Goal: Task Accomplishment & Management: Manage account settings

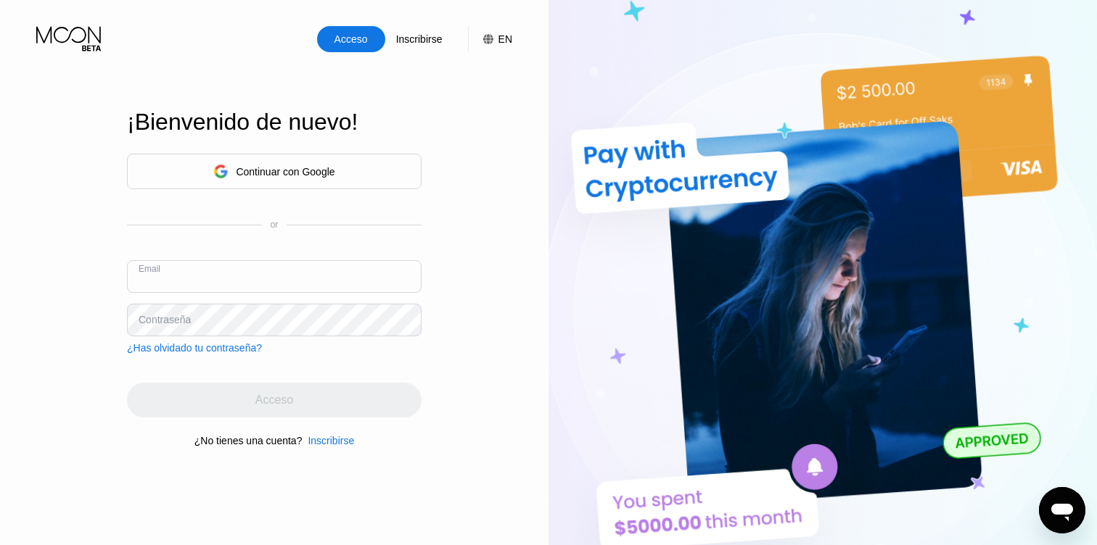
paste input "[EMAIL_ADDRESS][DOMAIN_NAME]"
type input "[EMAIL_ADDRESS][DOMAIN_NAME]"
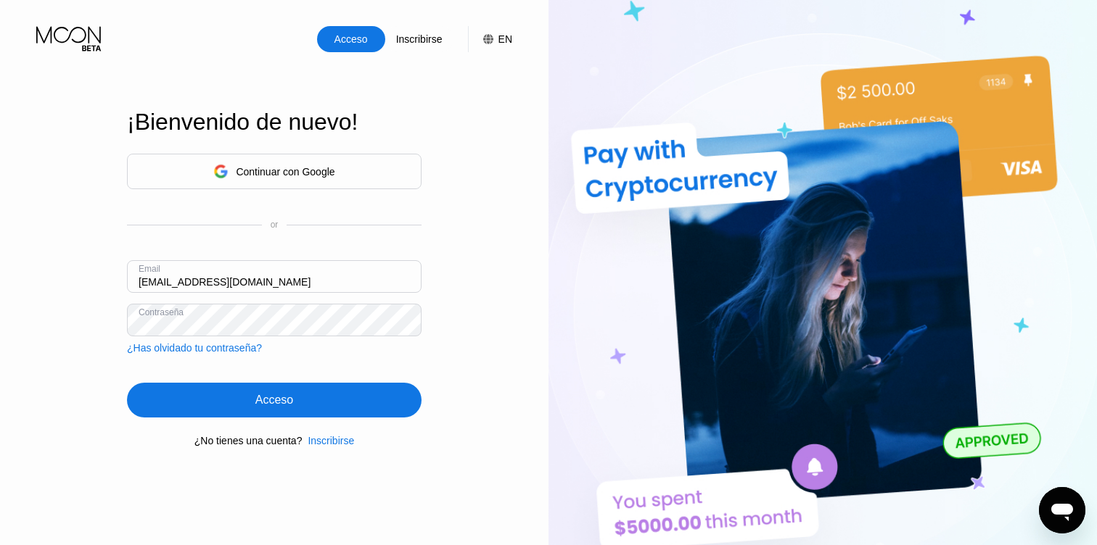
click at [350, 401] on div "Acceso" at bounding box center [274, 400] width 294 height 35
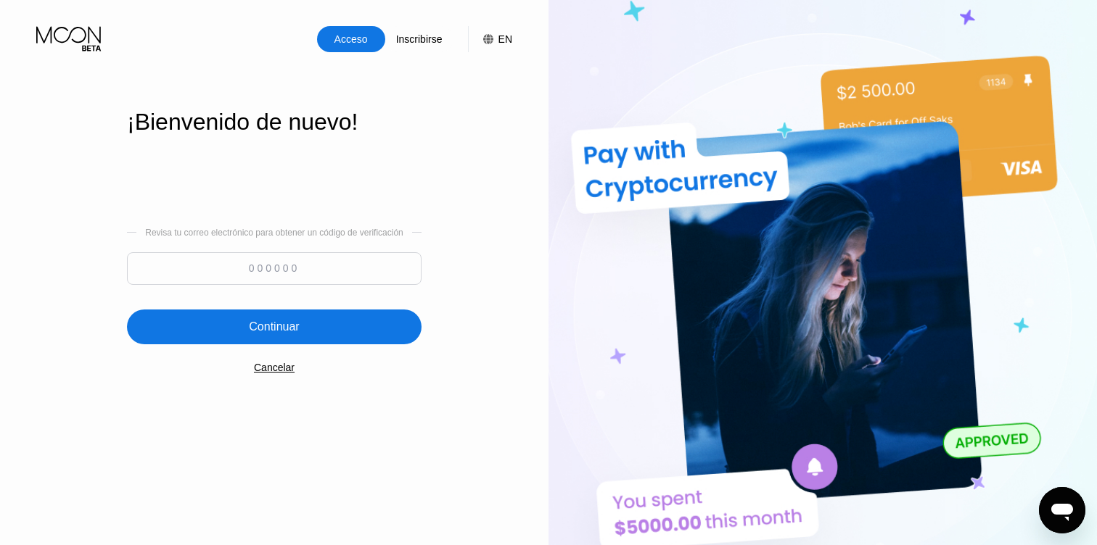
click at [350, 255] on input at bounding box center [274, 268] width 294 height 33
paste input "738352"
type input "738352"
click at [343, 315] on div "Continuar" at bounding box center [274, 327] width 294 height 35
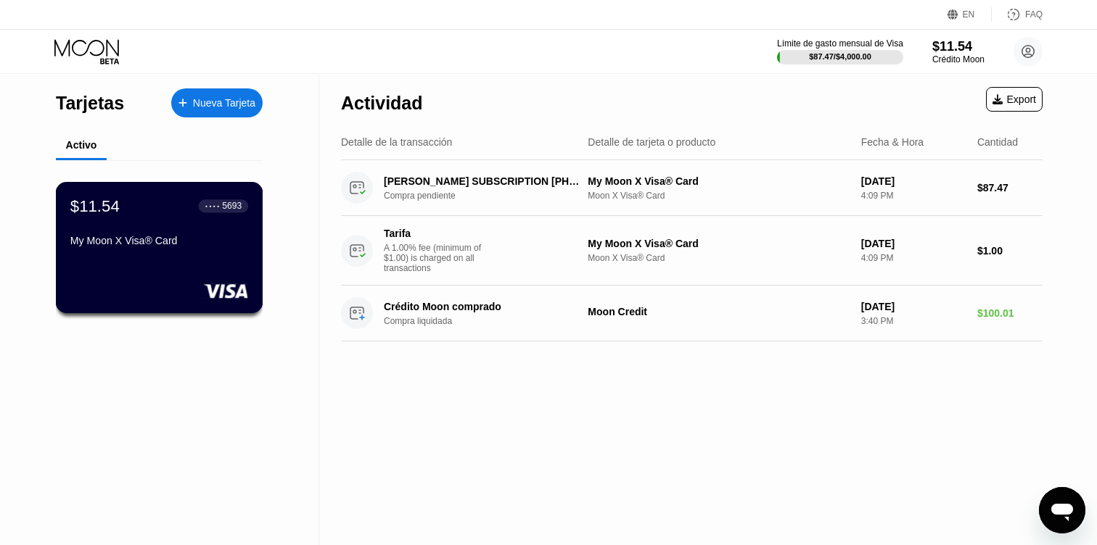
click at [179, 235] on div "My Moon X Visa® Card" at bounding box center [159, 241] width 178 height 12
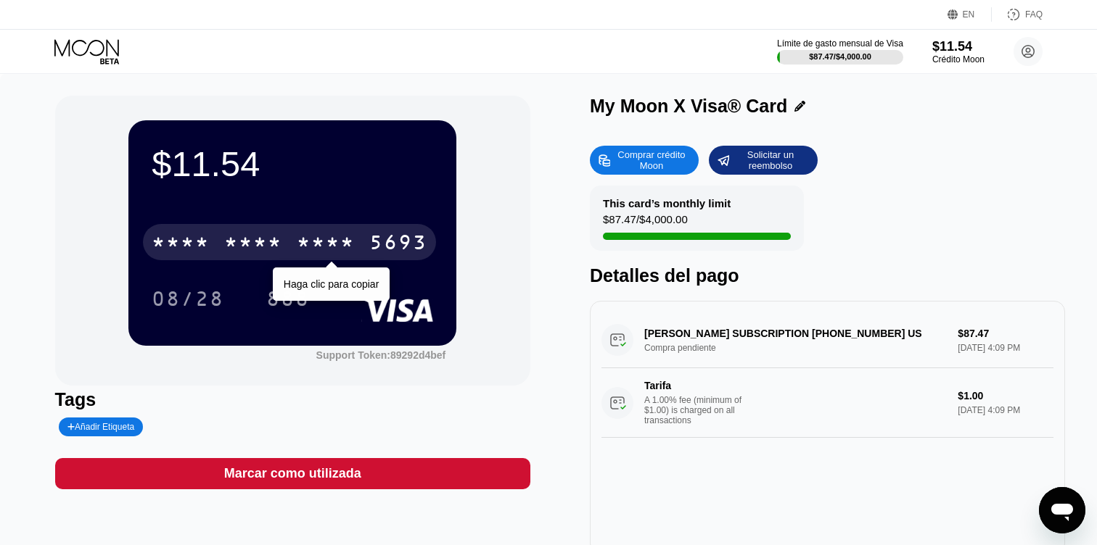
click at [361, 242] on div "* * * * * * * * * * * * 5693" at bounding box center [289, 242] width 293 height 36
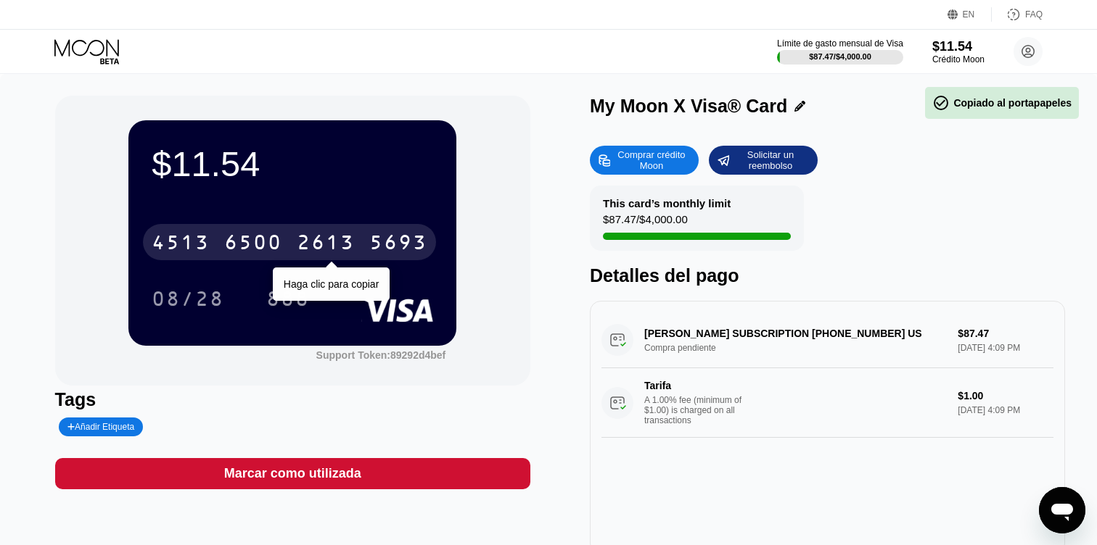
click at [386, 240] on div "5693" at bounding box center [398, 244] width 58 height 23
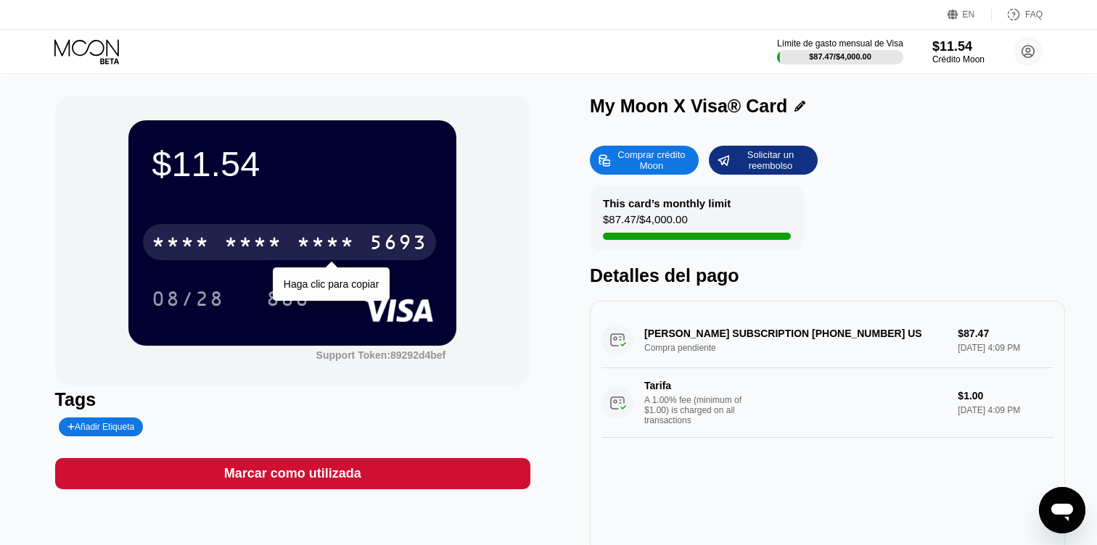
click at [367, 236] on div "* * * * * * * * * * * * 5693" at bounding box center [289, 242] width 293 height 36
click at [332, 253] on div "2613" at bounding box center [326, 244] width 58 height 23
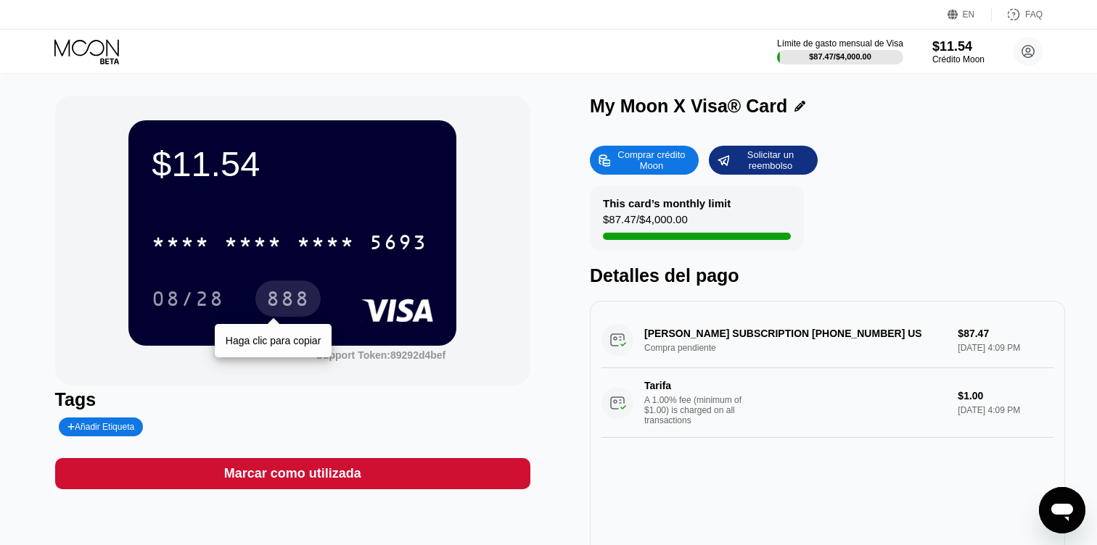
click at [282, 286] on div "888" at bounding box center [287, 299] width 65 height 36
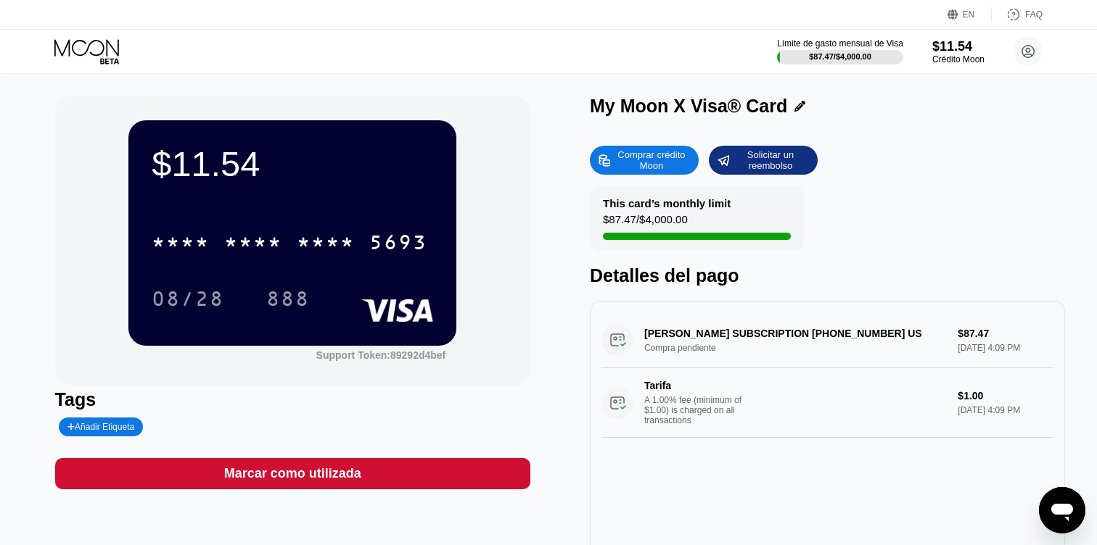
click at [99, 54] on icon at bounding box center [87, 51] width 67 height 25
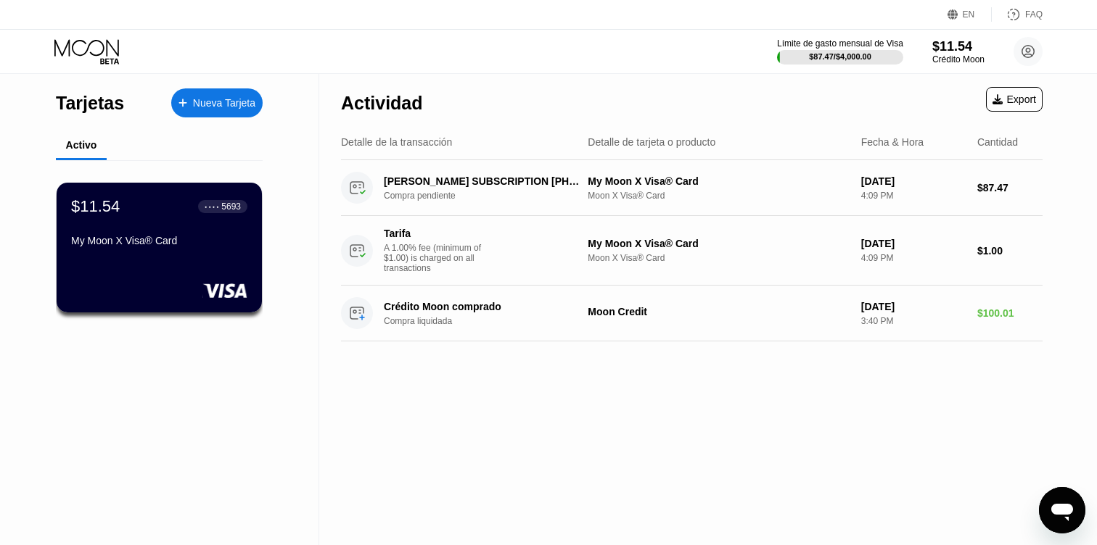
click at [222, 101] on div "Nueva Tarjeta" at bounding box center [224, 103] width 62 height 12
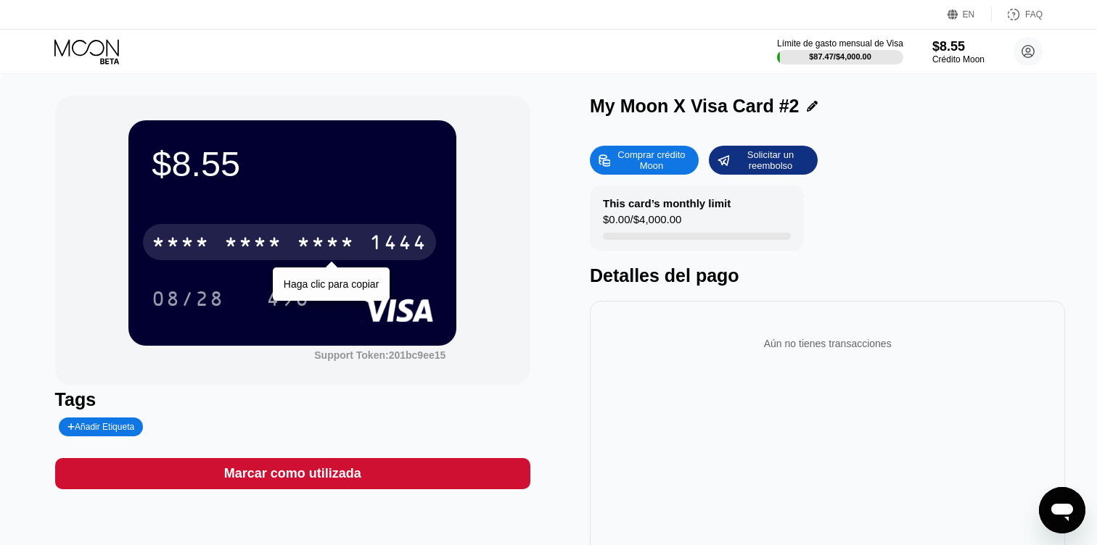
click at [363, 257] on div "* * * * * * * * * * * * 1444" at bounding box center [289, 242] width 293 height 36
click at [366, 250] on div "[CREDIT_CARD_NUMBER]" at bounding box center [289, 242] width 293 height 36
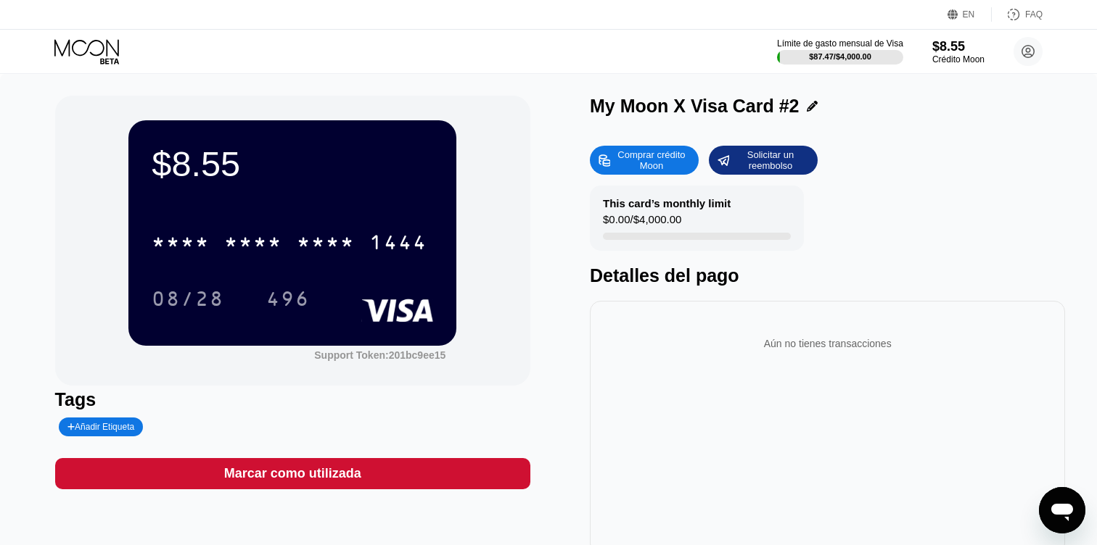
click at [288, 292] on div "496" at bounding box center [288, 300] width 44 height 23
